Goal: Navigation & Orientation: Find specific page/section

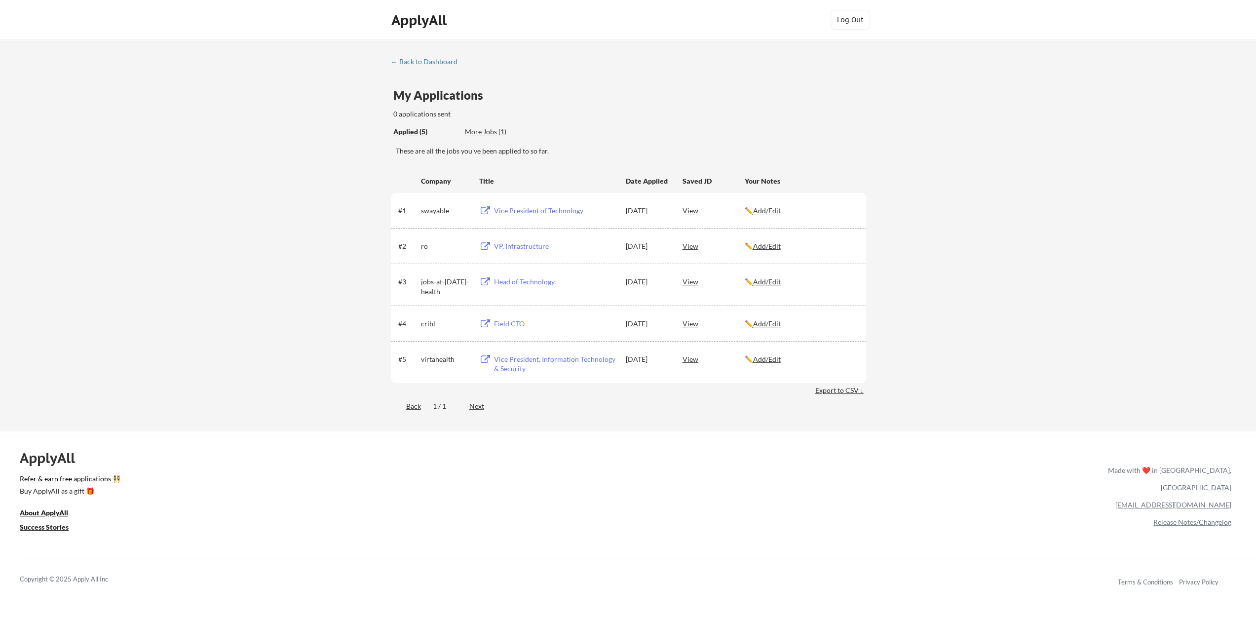
click at [551, 211] on div "Vice President of Technology" at bounding box center [555, 211] width 122 height 10
click at [509, 246] on div "VP, Infrastructure" at bounding box center [555, 246] width 122 height 10
click at [522, 282] on div "Head of Technology" at bounding box center [555, 282] width 122 height 10
click at [505, 321] on div "Field CTO" at bounding box center [555, 324] width 122 height 10
click at [542, 363] on div "Vice President, Information Technology & Security" at bounding box center [555, 363] width 122 height 19
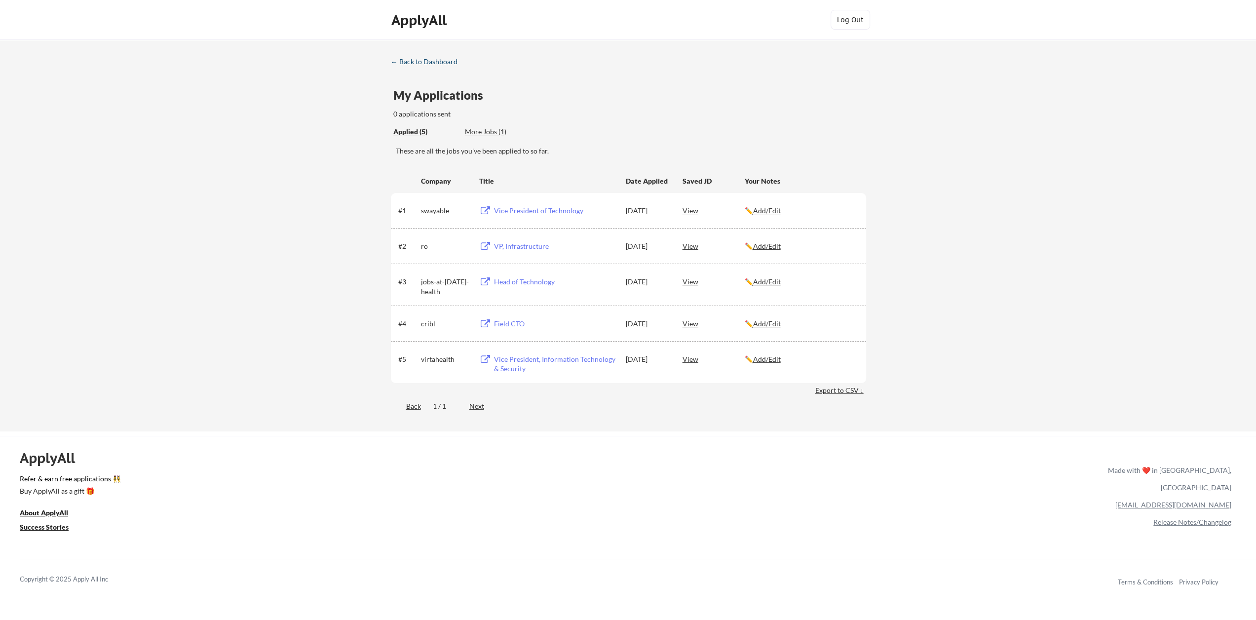
click at [426, 61] on div "← Back to Dashboard" at bounding box center [428, 61] width 74 height 7
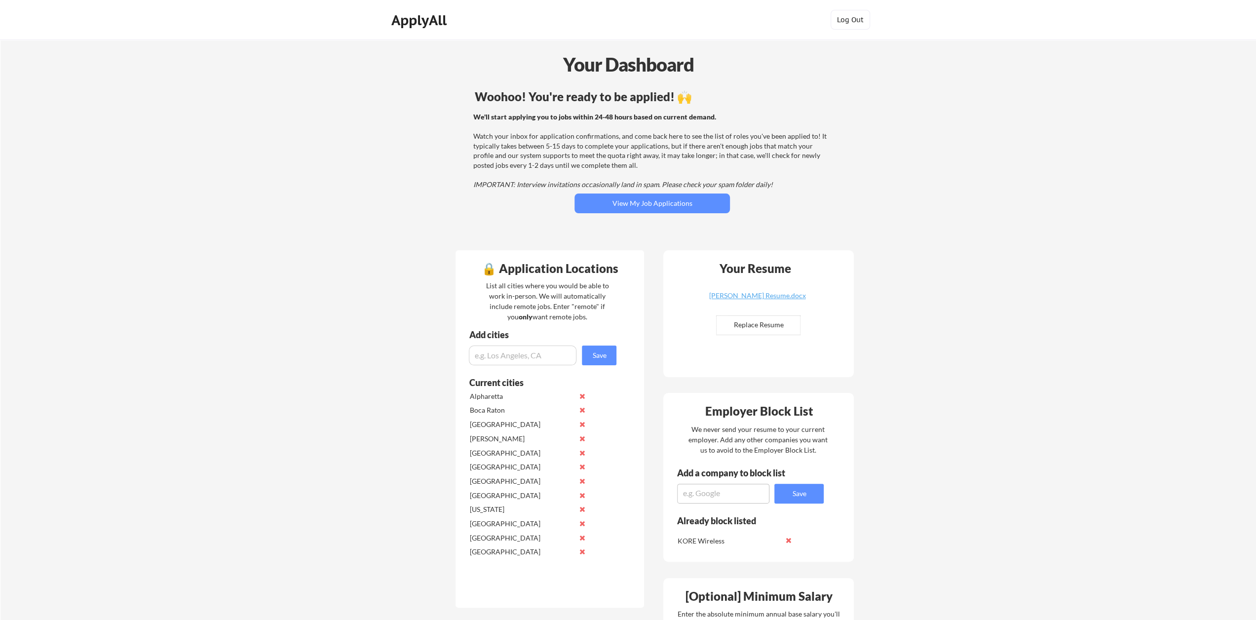
click at [931, 220] on div "Your Dashboard Woohoo! You're ready to be applied! 🙌 We'll start applying you t…" at bounding box center [627, 585] width 1255 height 1092
